Goal: Information Seeking & Learning: Learn about a topic

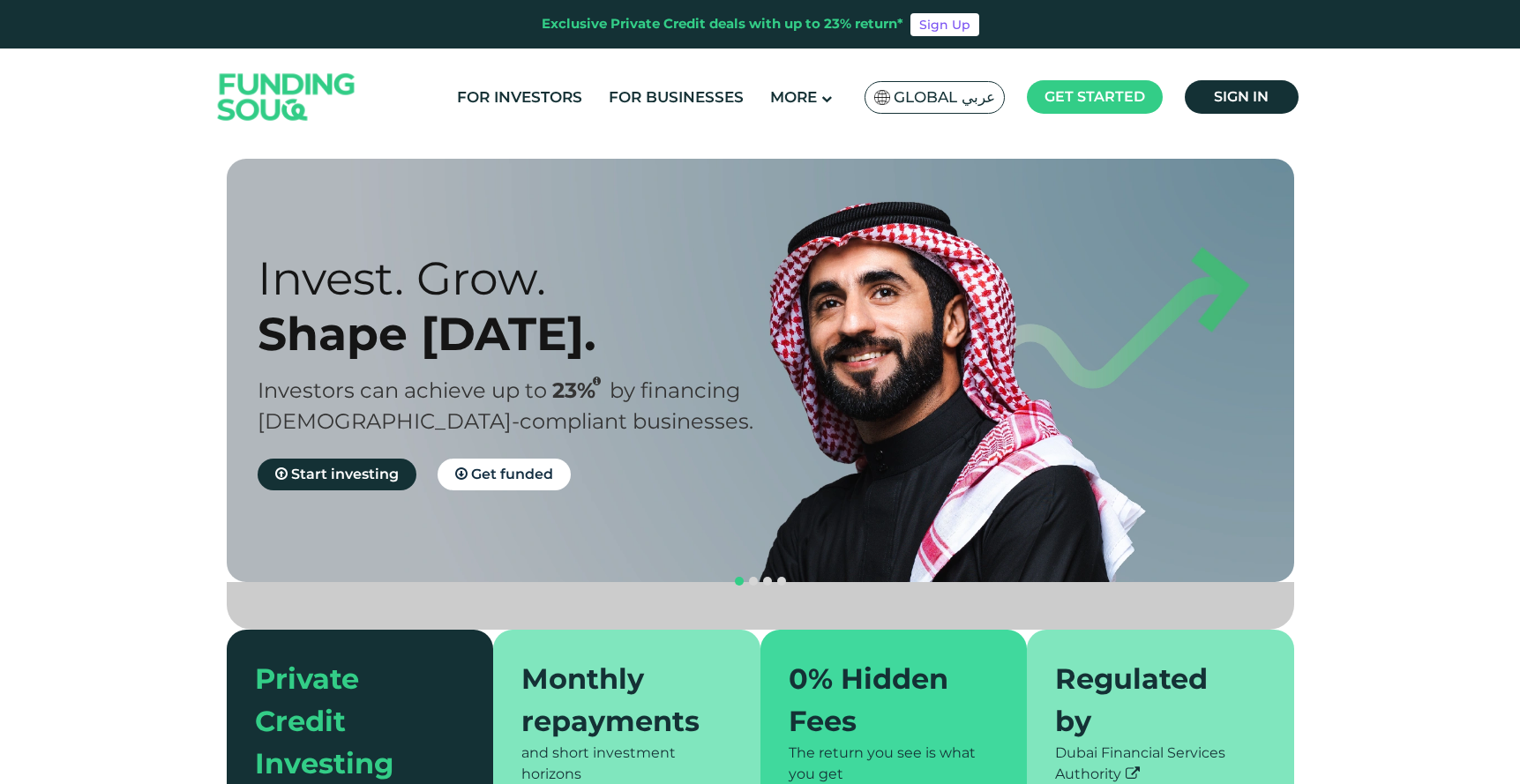
click at [938, 101] on span "Global عربي" at bounding box center [944, 98] width 102 height 20
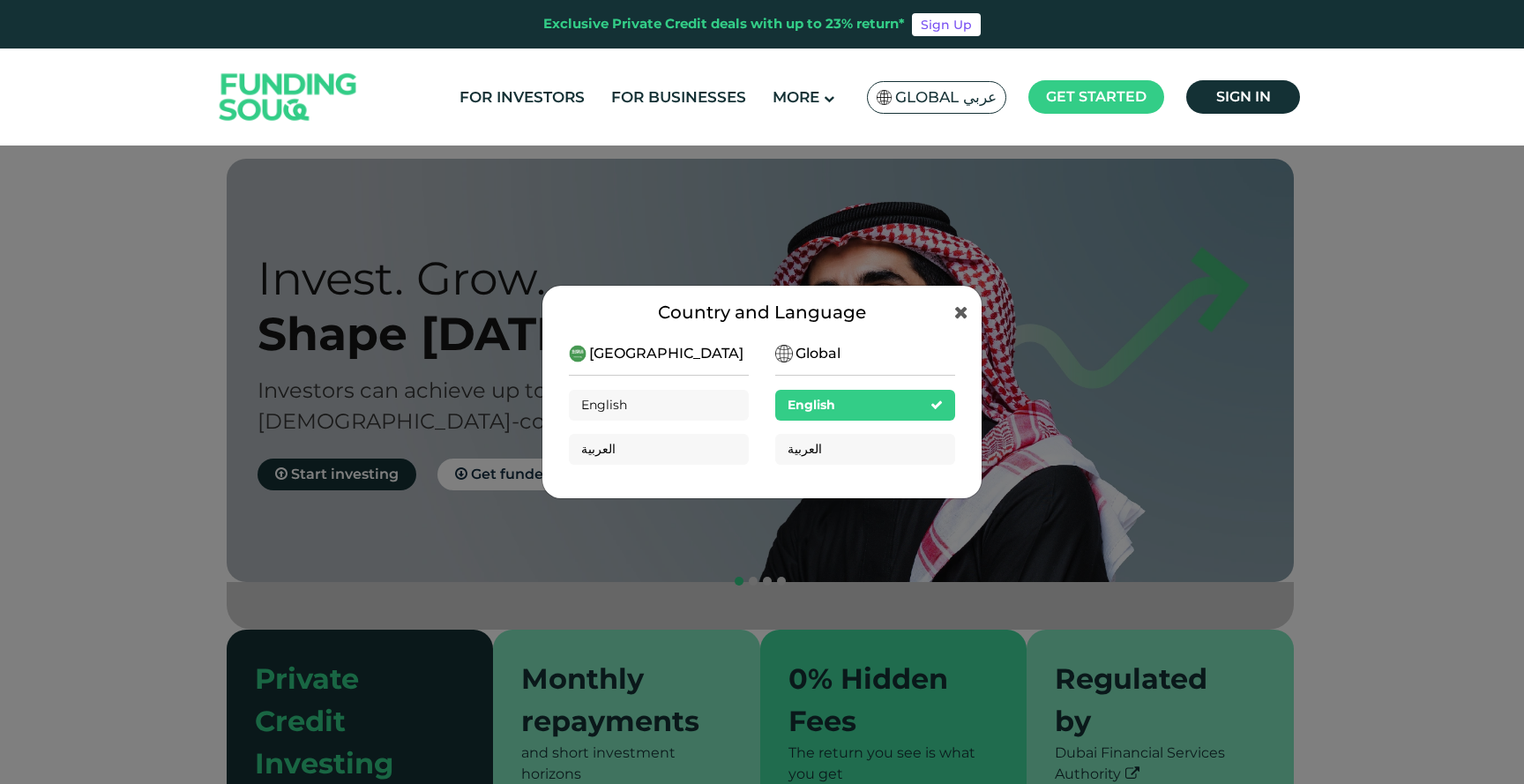
click at [661, 358] on span "[GEOGRAPHIC_DATA]" at bounding box center [665, 353] width 154 height 21
click at [602, 449] on span "العربية" at bounding box center [598, 448] width 34 height 16
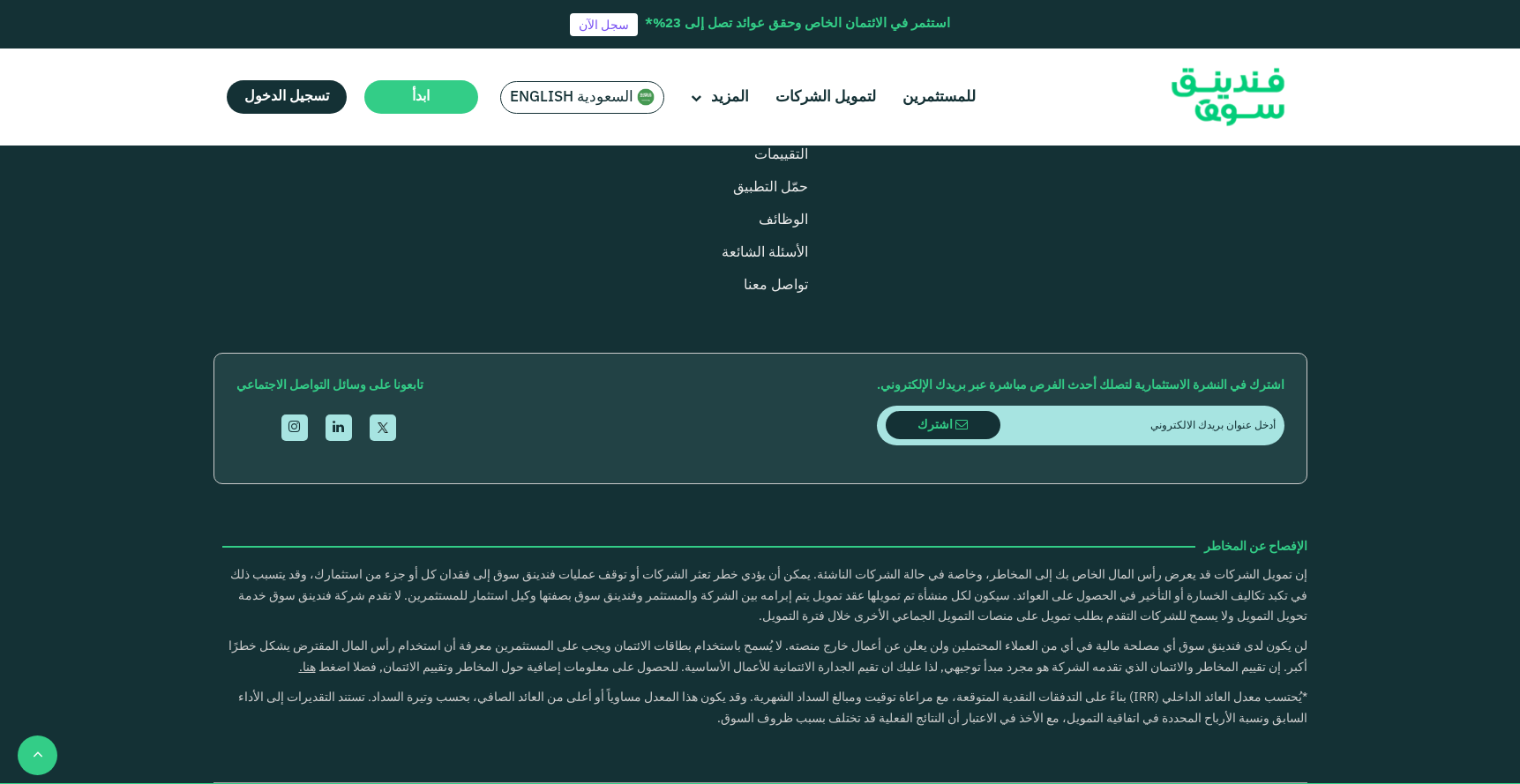
scroll to position [2085, 0]
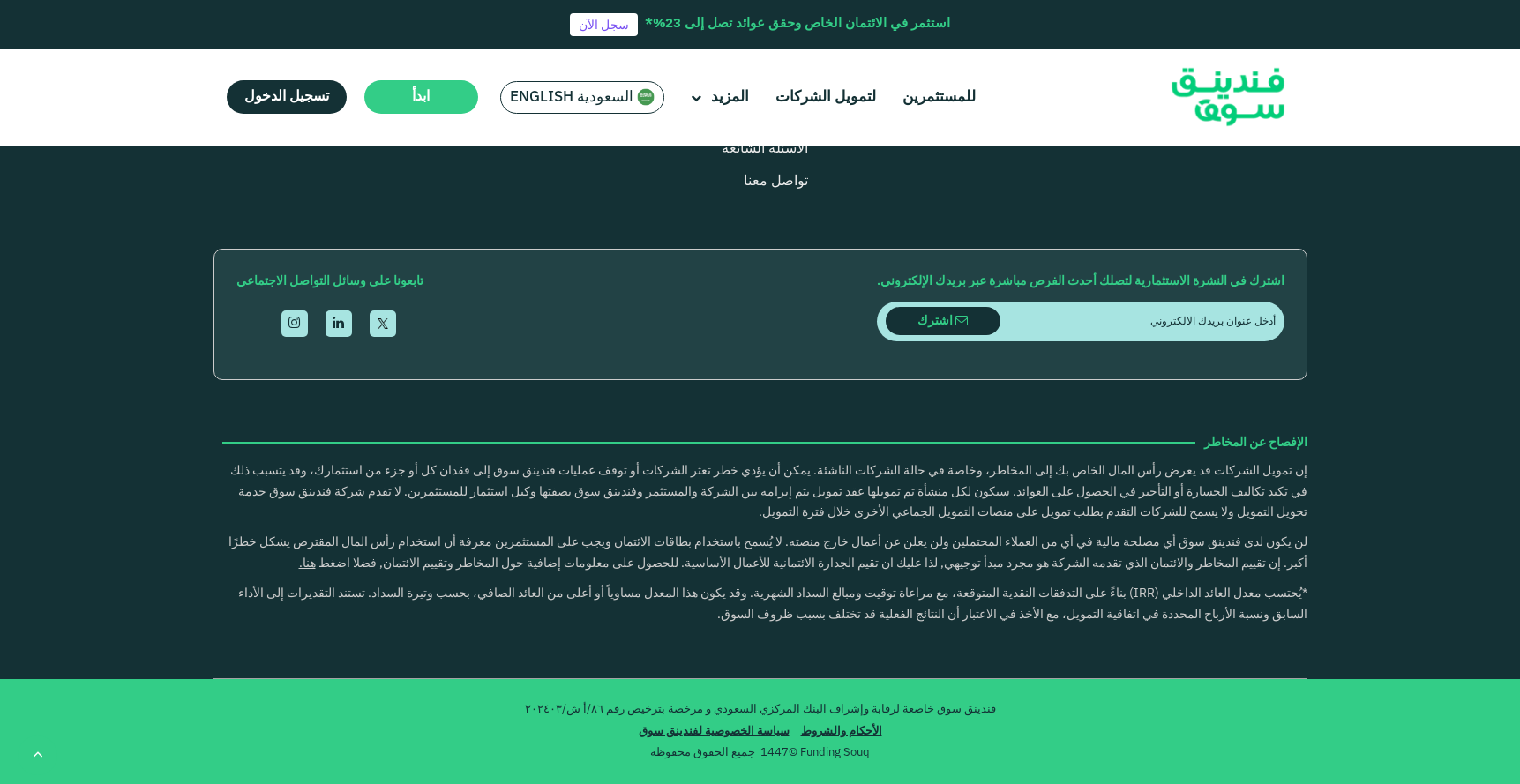
type tc-range-slider "4"
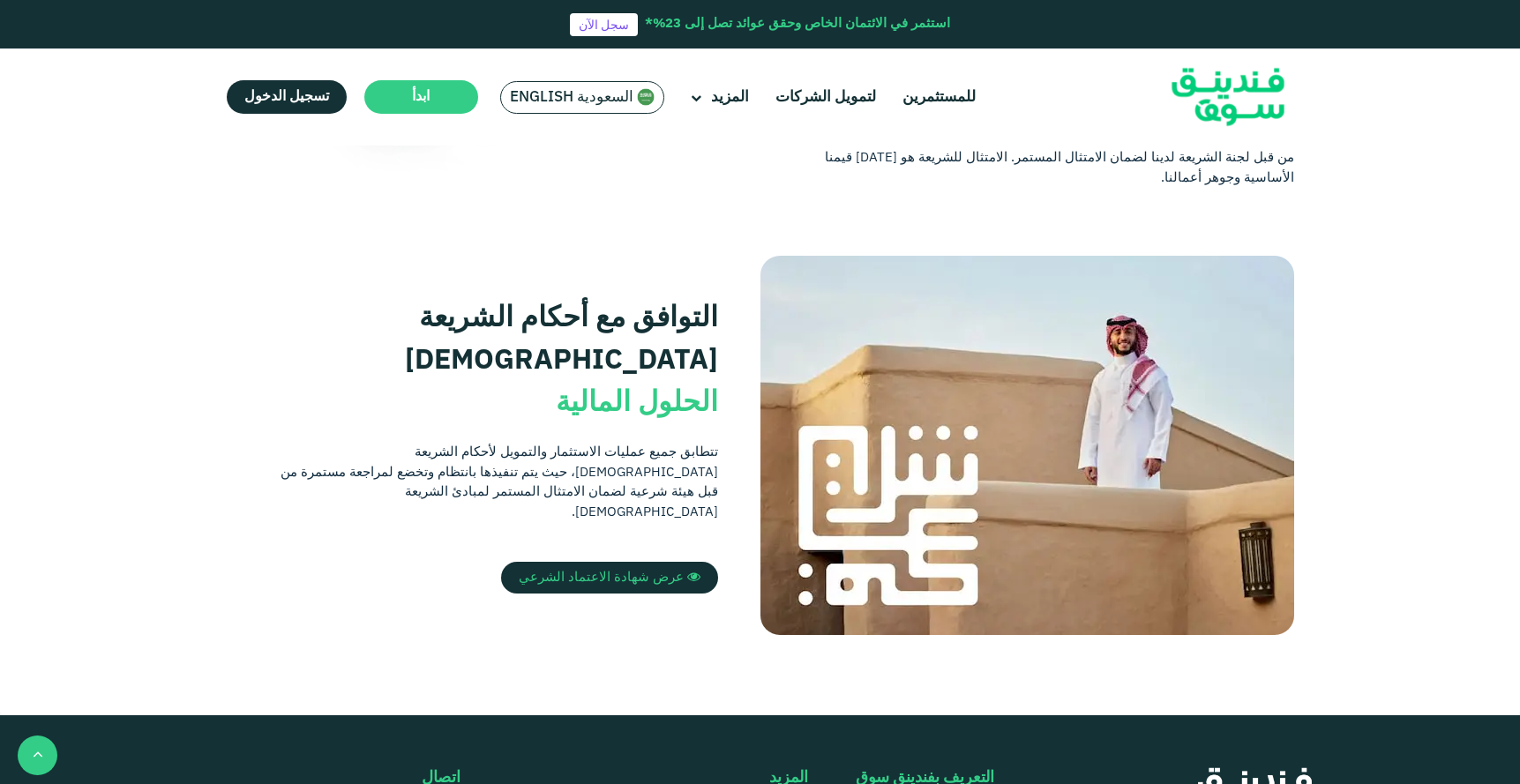
scroll to position [1266, 0]
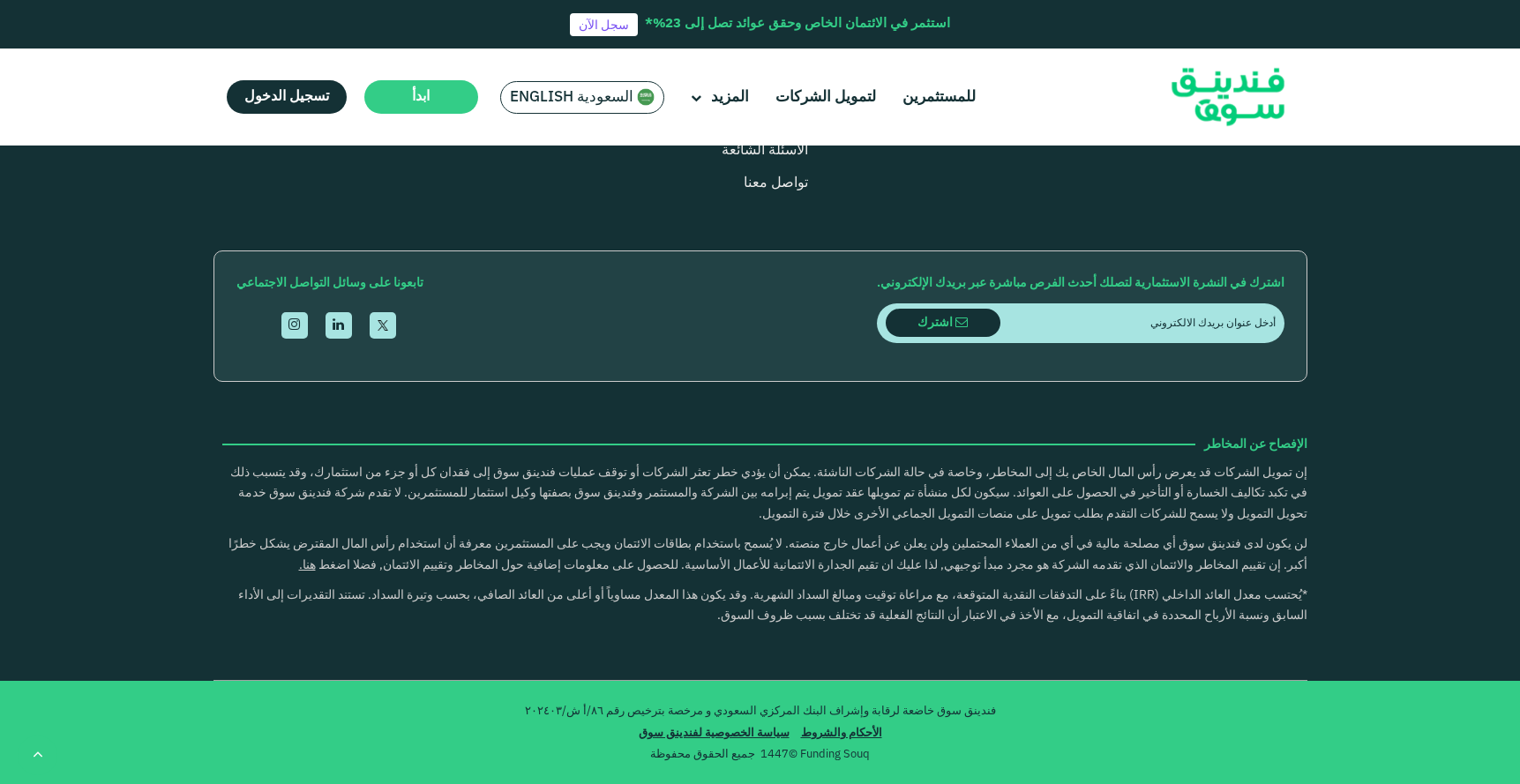
click at [1245, 320] on input "email" at bounding box center [1138, 323] width 275 height 40
click at [968, 318] on icon "submit" at bounding box center [961, 322] width 12 height 12
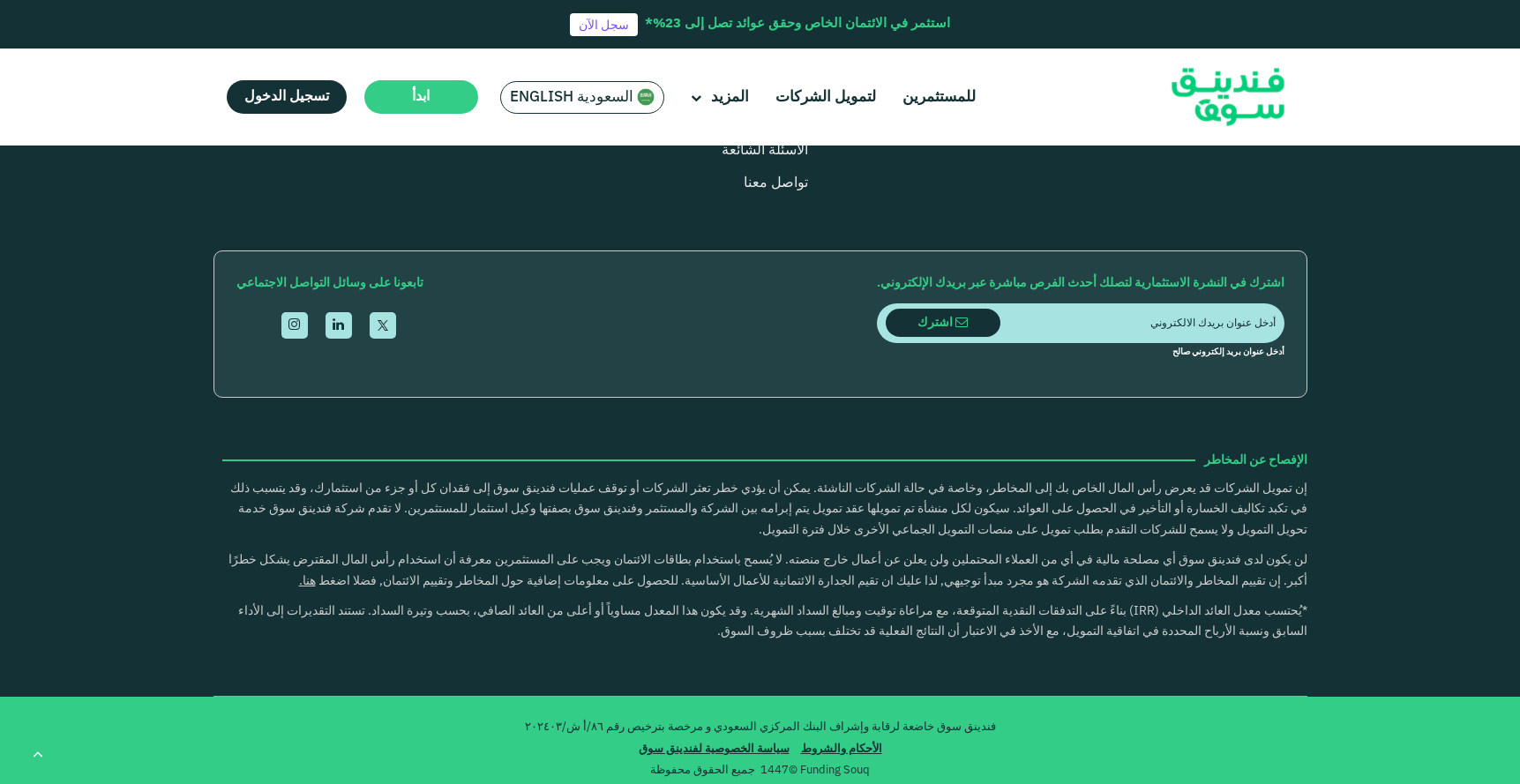
click at [772, 298] on div "اشترك في النشرة الاستثمارية لتصلك أحدث الفرص مباشرة عبر بريدك الإلكتروني. اشترك…" at bounding box center [760, 324] width 1094 height 148
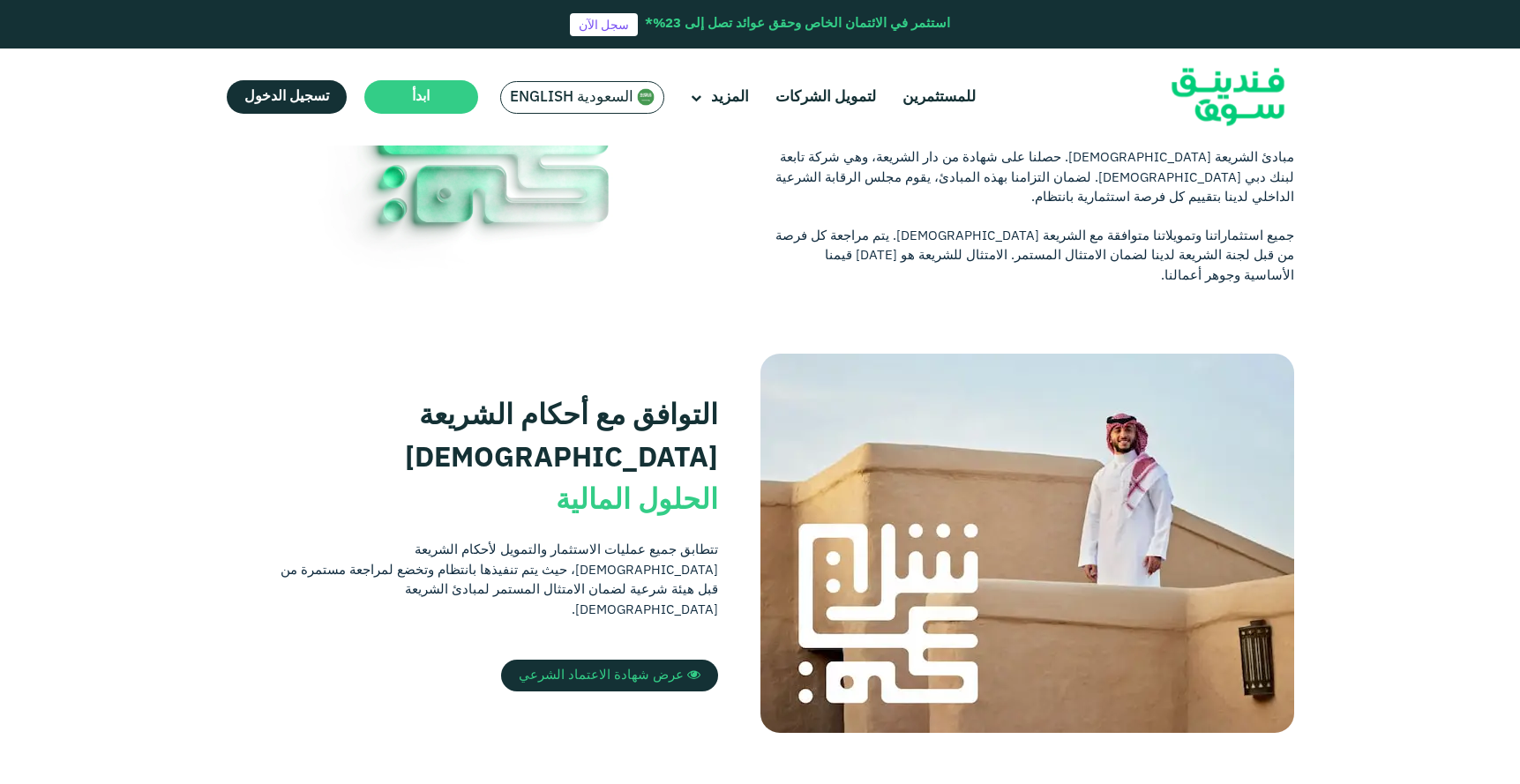
scroll to position [0, 0]
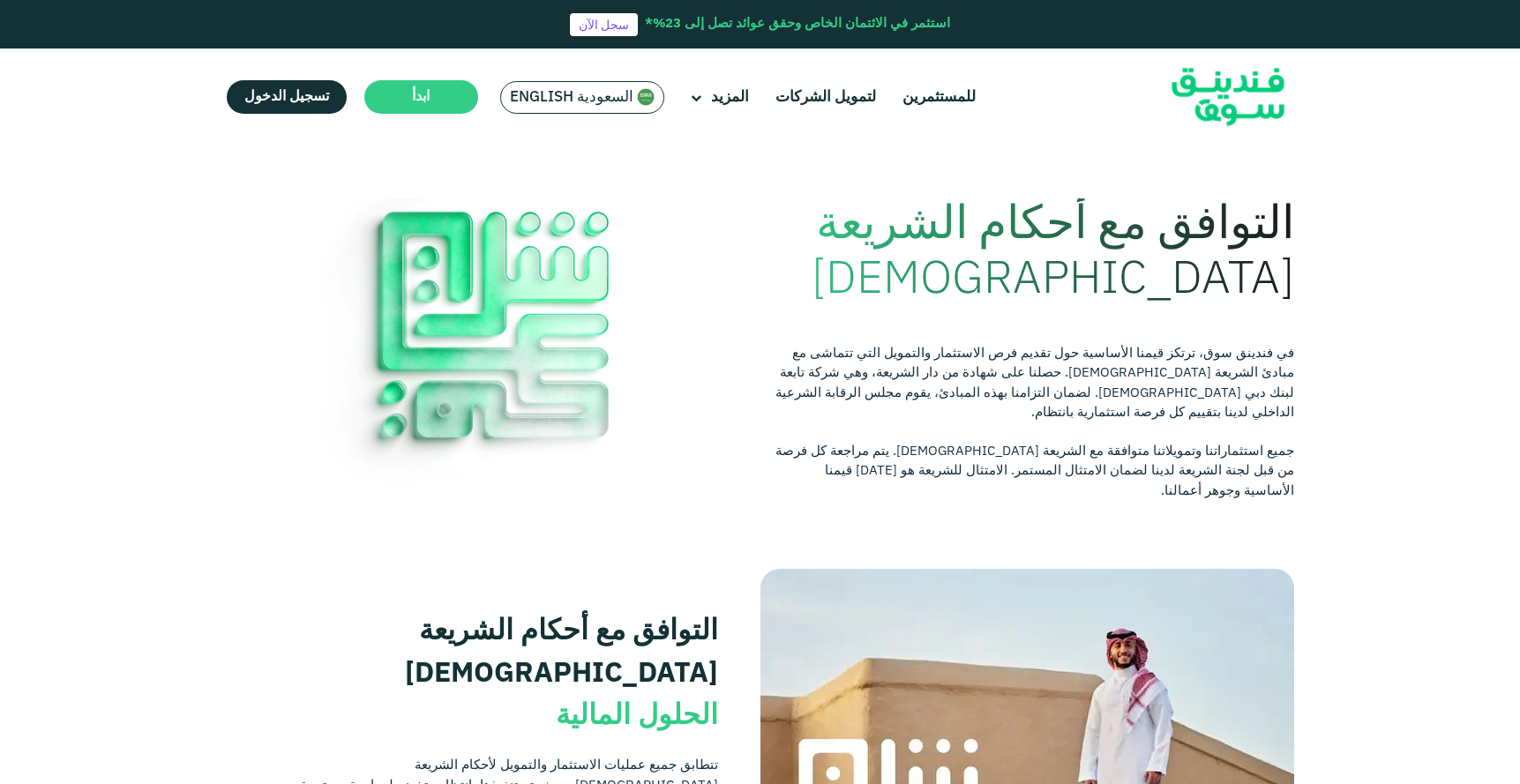
click at [1275, 100] on img at bounding box center [1227, 97] width 173 height 89
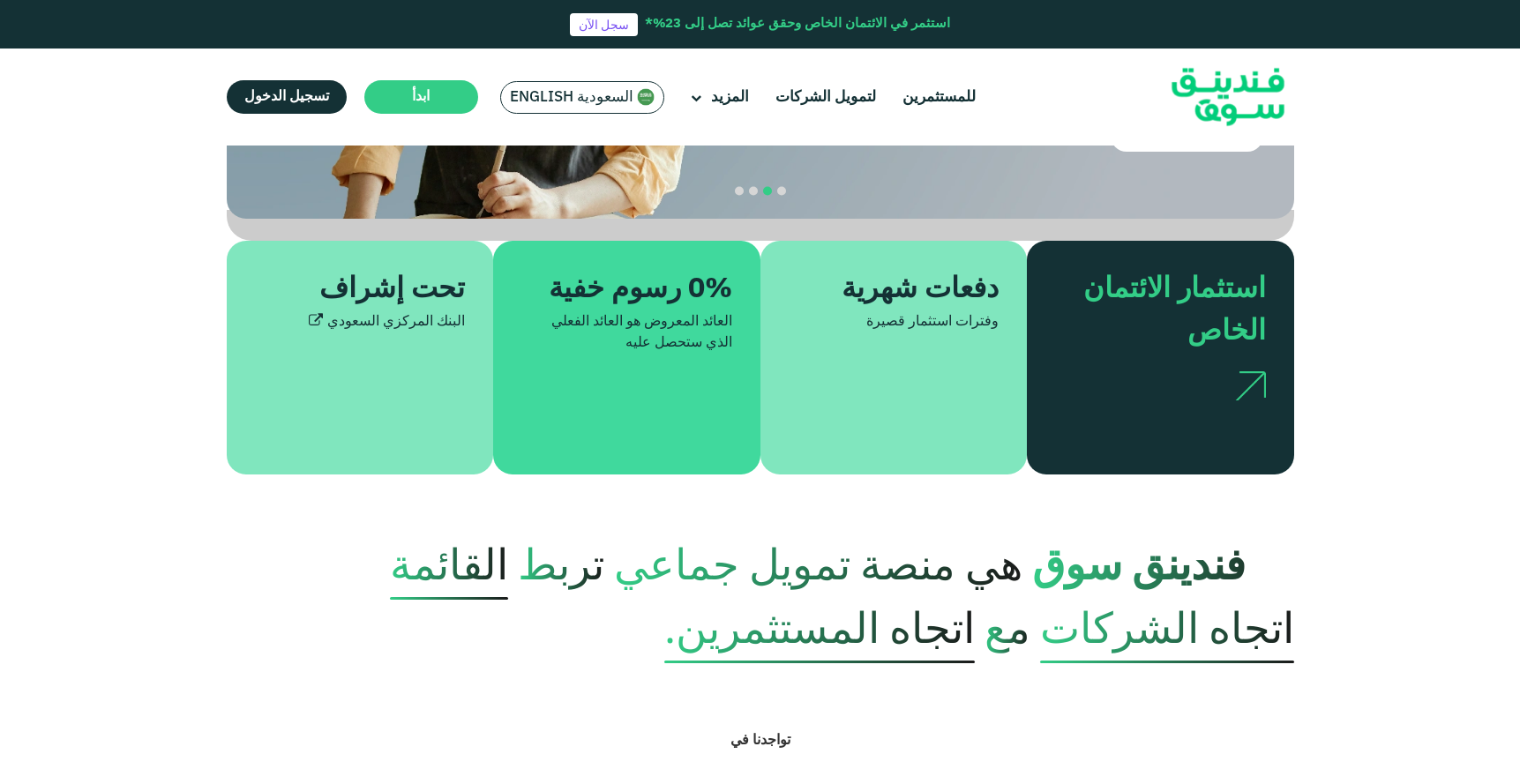
scroll to position [398, 0]
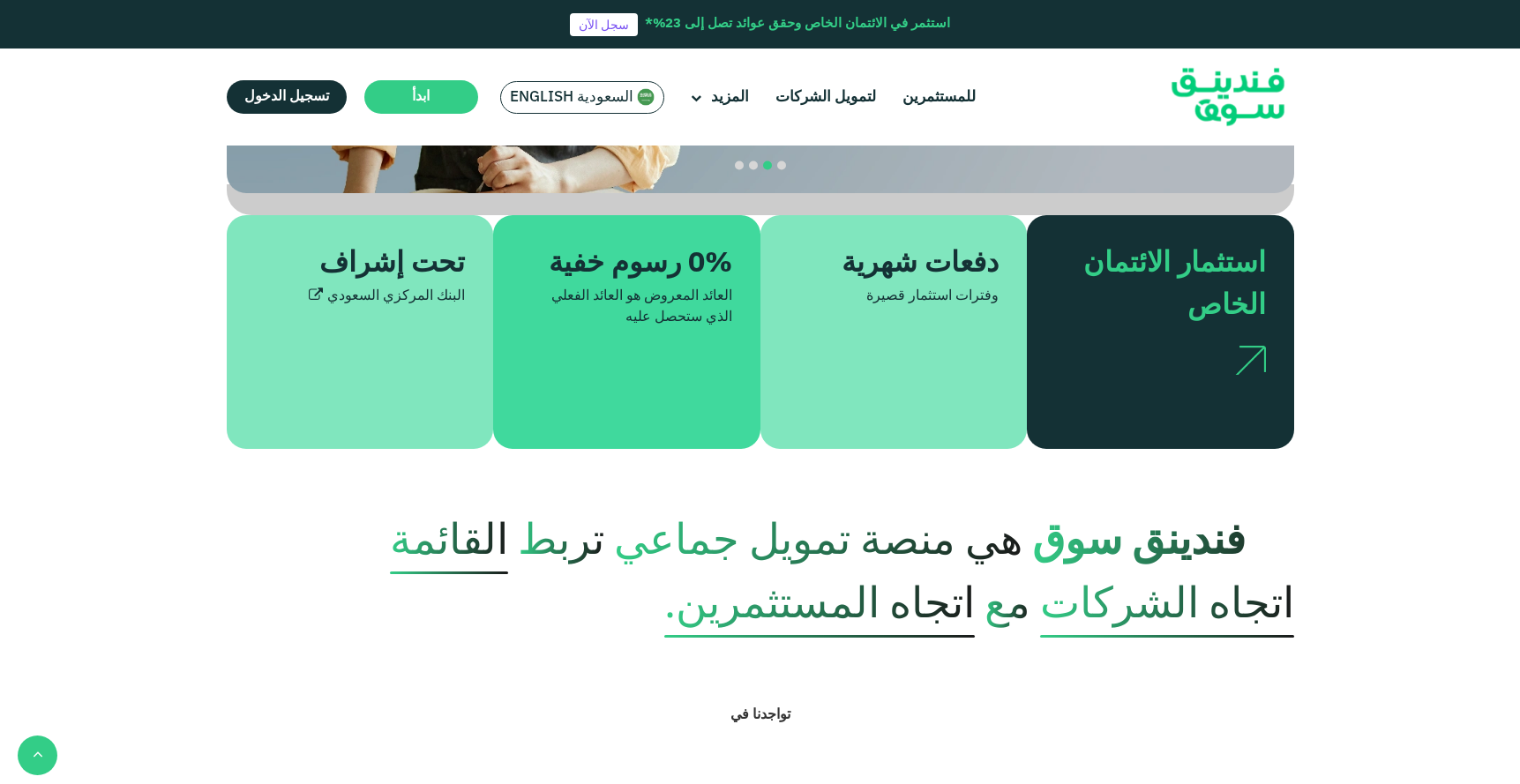
click at [866, 390] on div "دفعات شهرية وفترات استثمار قصيرة" at bounding box center [894, 331] width 268 height 233
click at [649, 329] on div "0% رسوم خفية العائد المعروض هو العائد الفعلي الذي ستحصل عليه" at bounding box center [627, 331] width 268 height 233
click at [381, 220] on div "تحت إشراف البنك المركزي السعودي" at bounding box center [361, 331] width 268 height 233
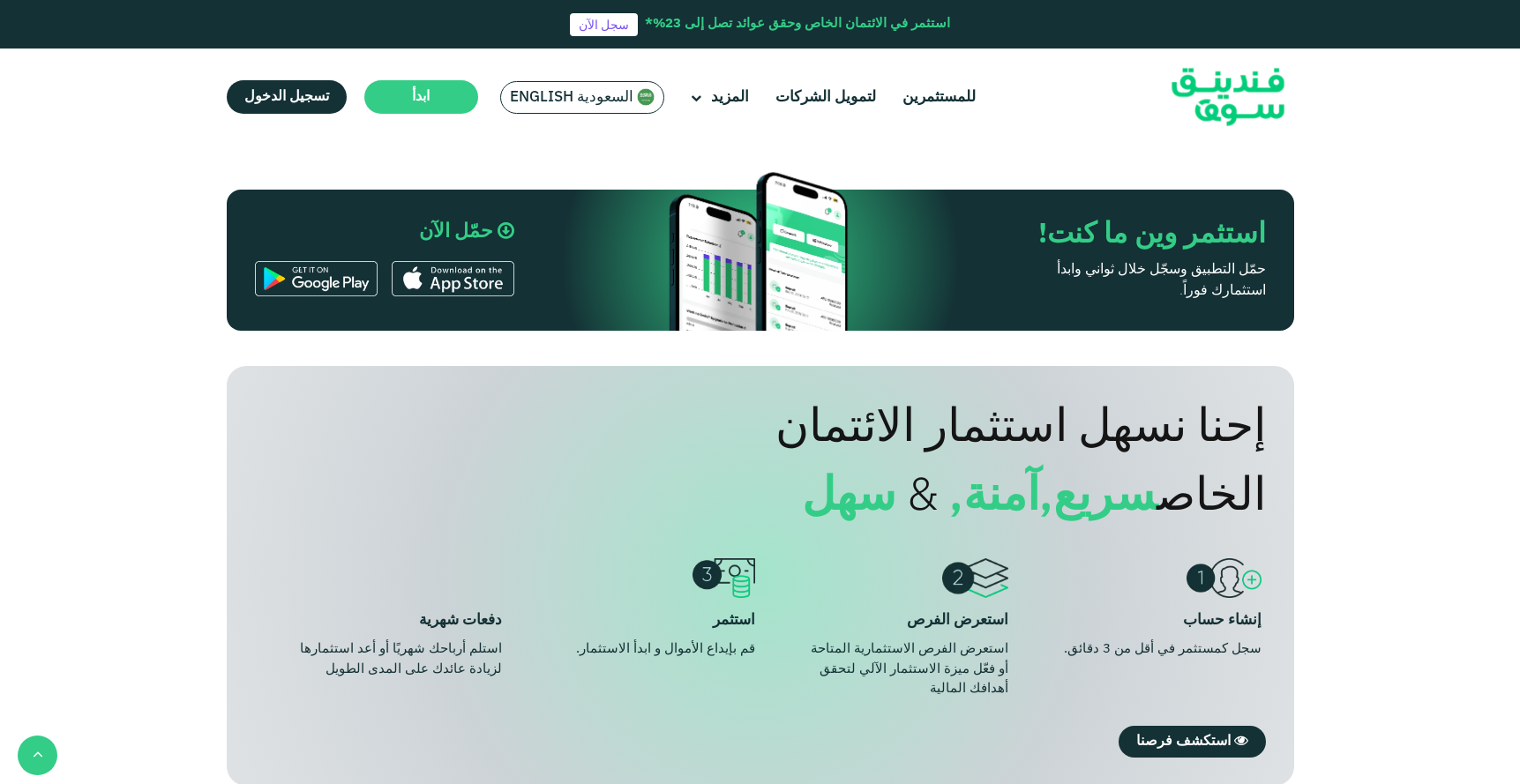
scroll to position [1097, 0]
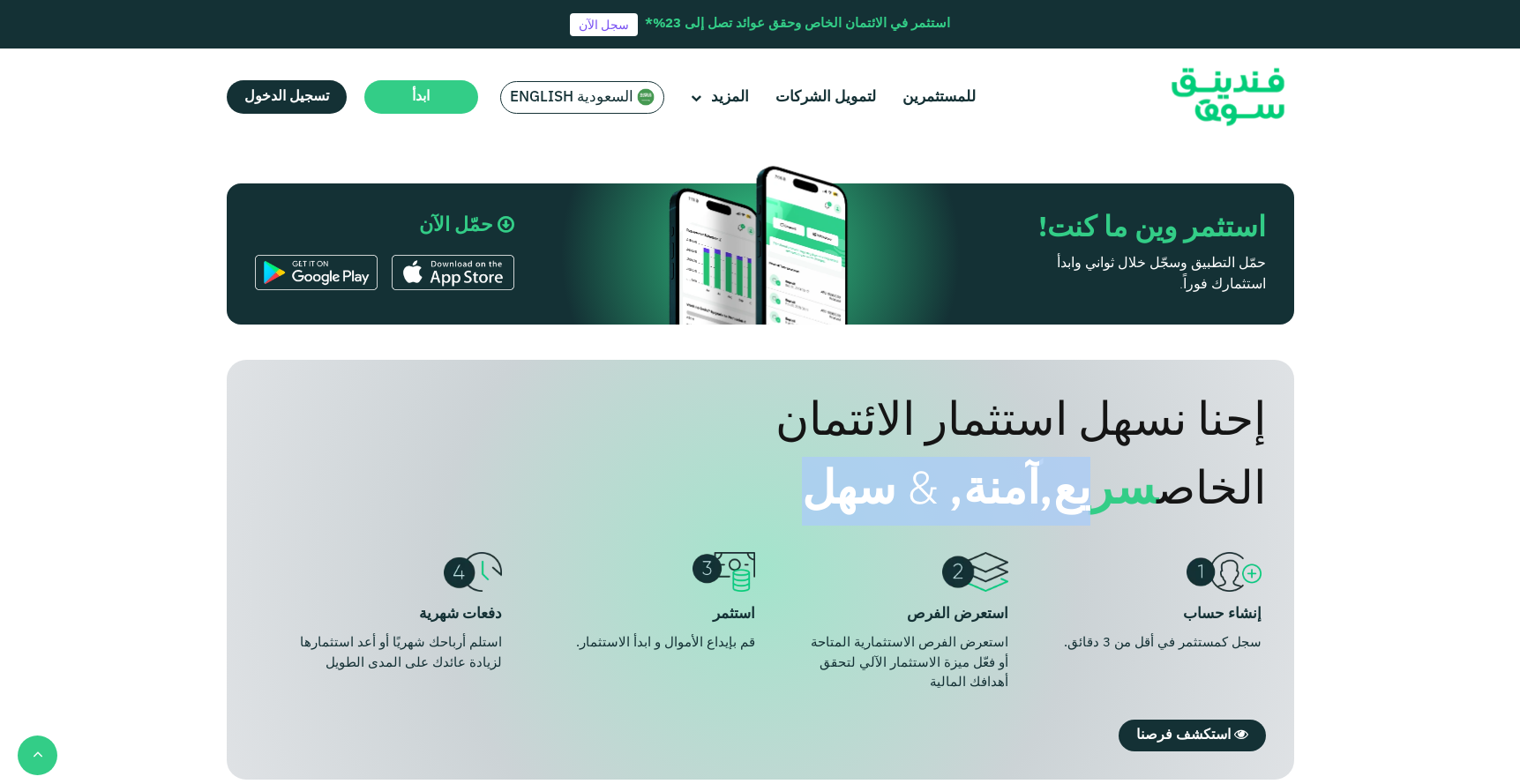
drag, startPoint x: 1203, startPoint y: 470, endPoint x: 878, endPoint y: 469, distance: 325.0
click at [878, 469] on div "إحنا نسهل استثمار الائتمان الخاص سريع, آمنة, & سهل" at bounding box center [809, 457] width 909 height 137
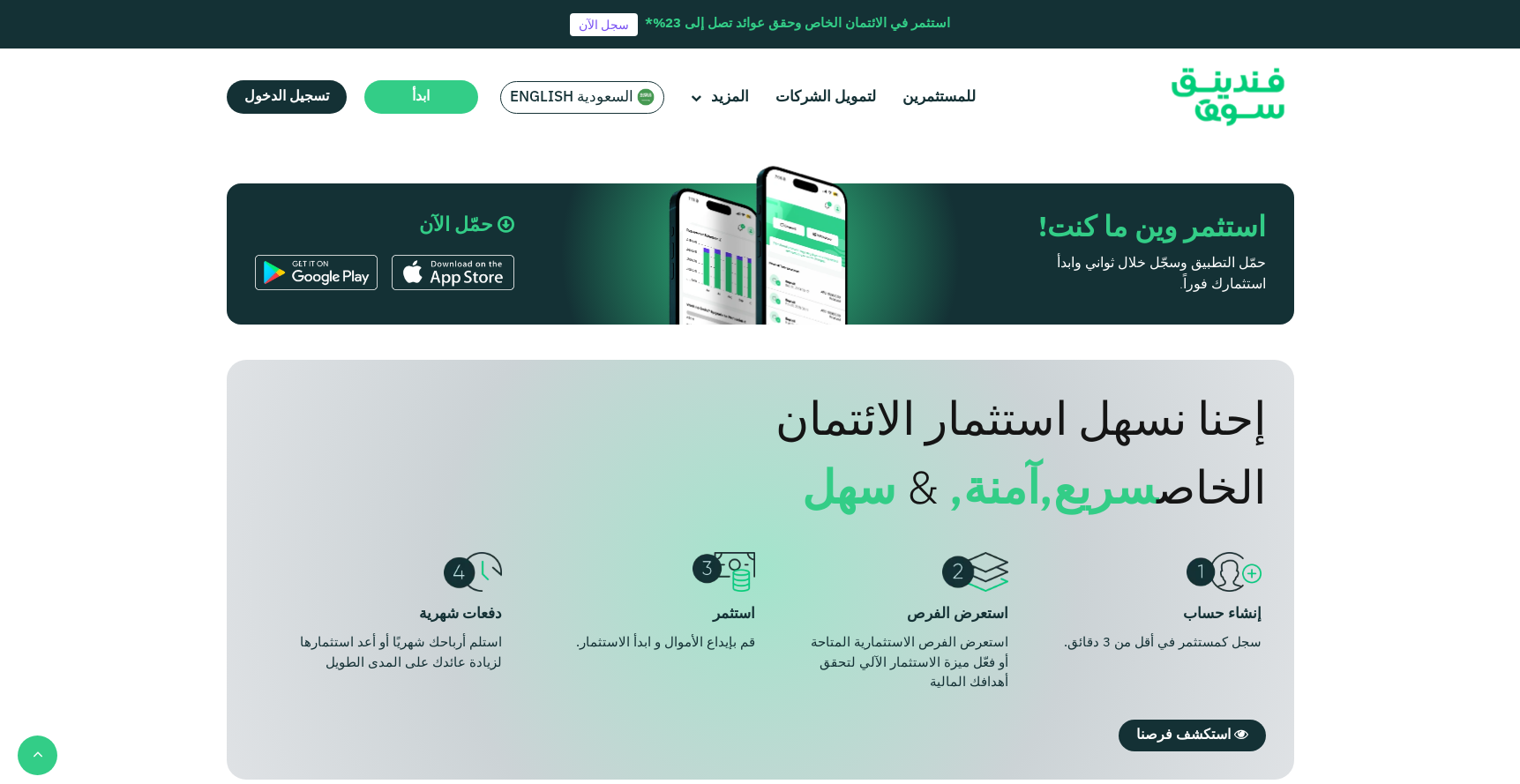
click at [1001, 469] on div "إحنا نسهل استثمار الائتمان الخاص سريع, آمنة, & سهل" at bounding box center [809, 457] width 909 height 137
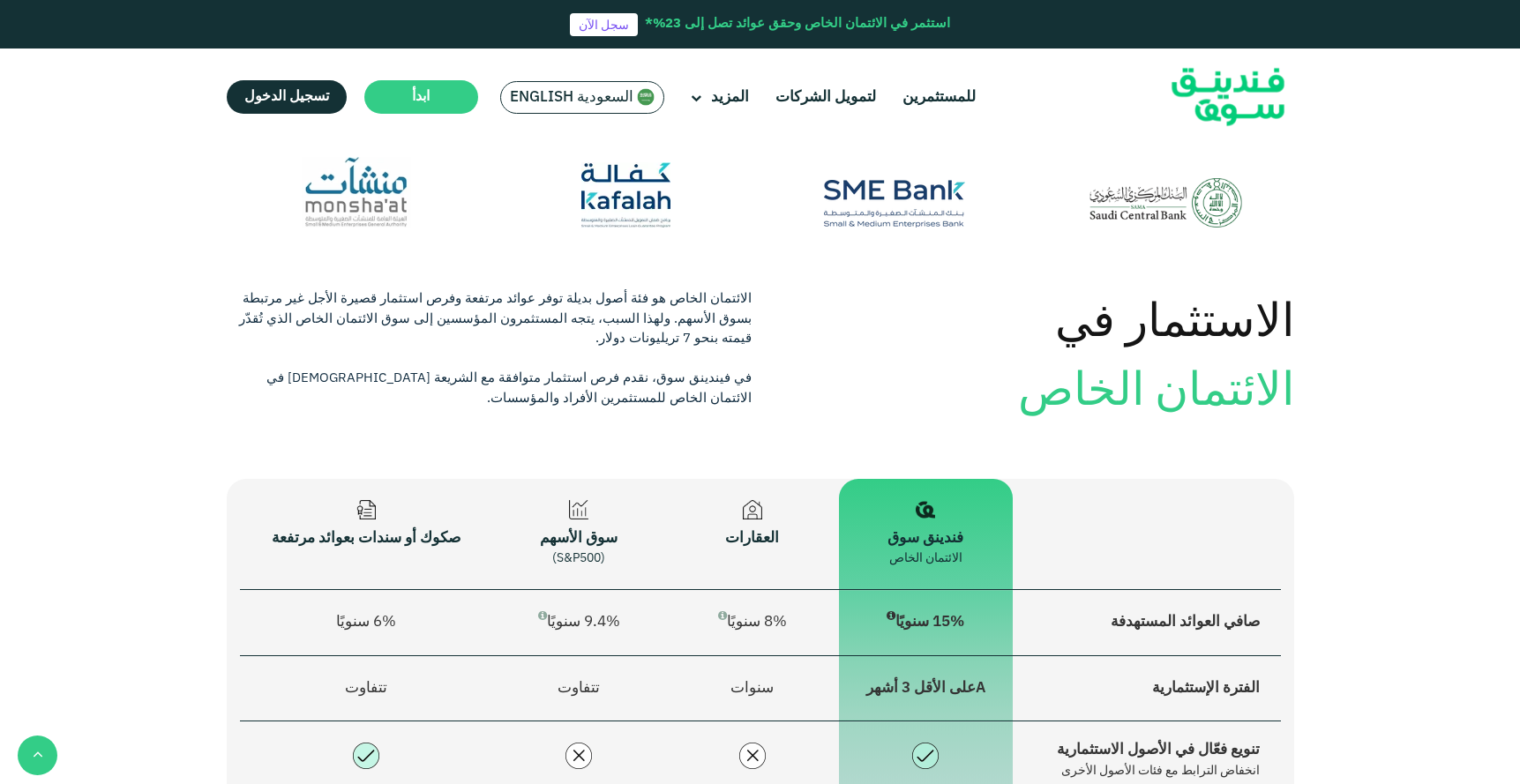
scroll to position [1838, 0]
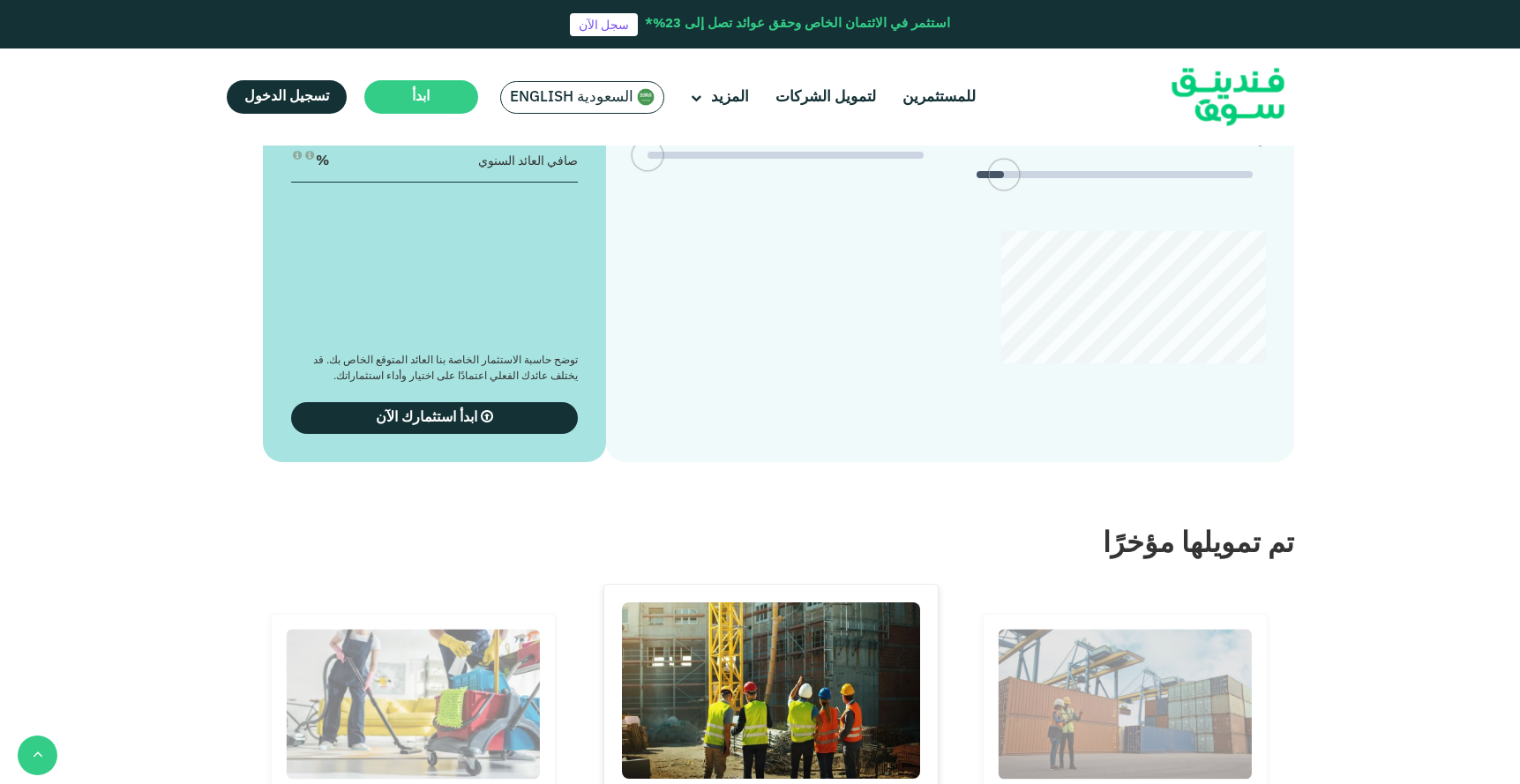
type tc-range-slider "4"
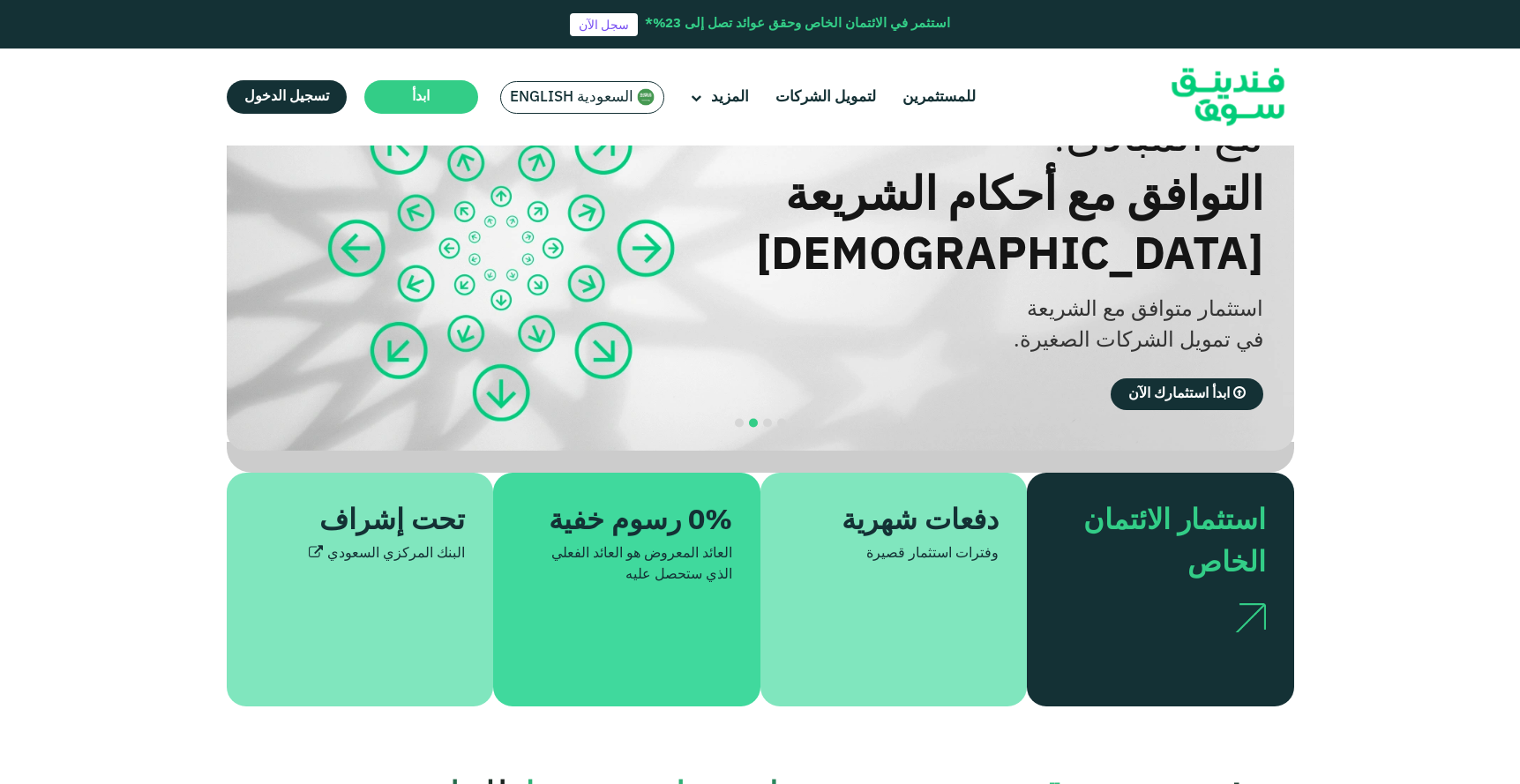
scroll to position [0, 0]
